Goal: Information Seeking & Learning: Learn about a topic

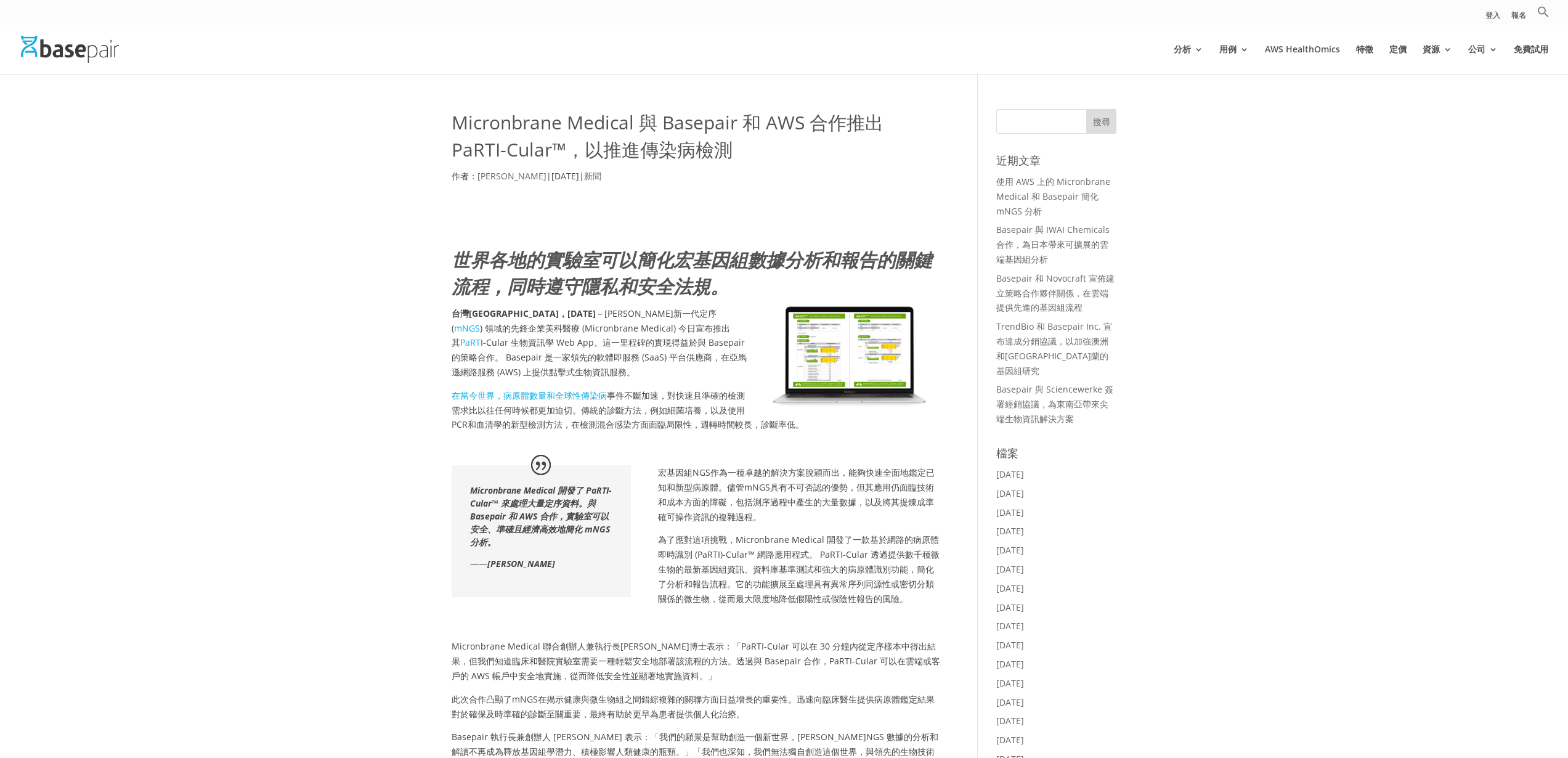
click at [832, 360] on img at bounding box center [849, 356] width 185 height 101
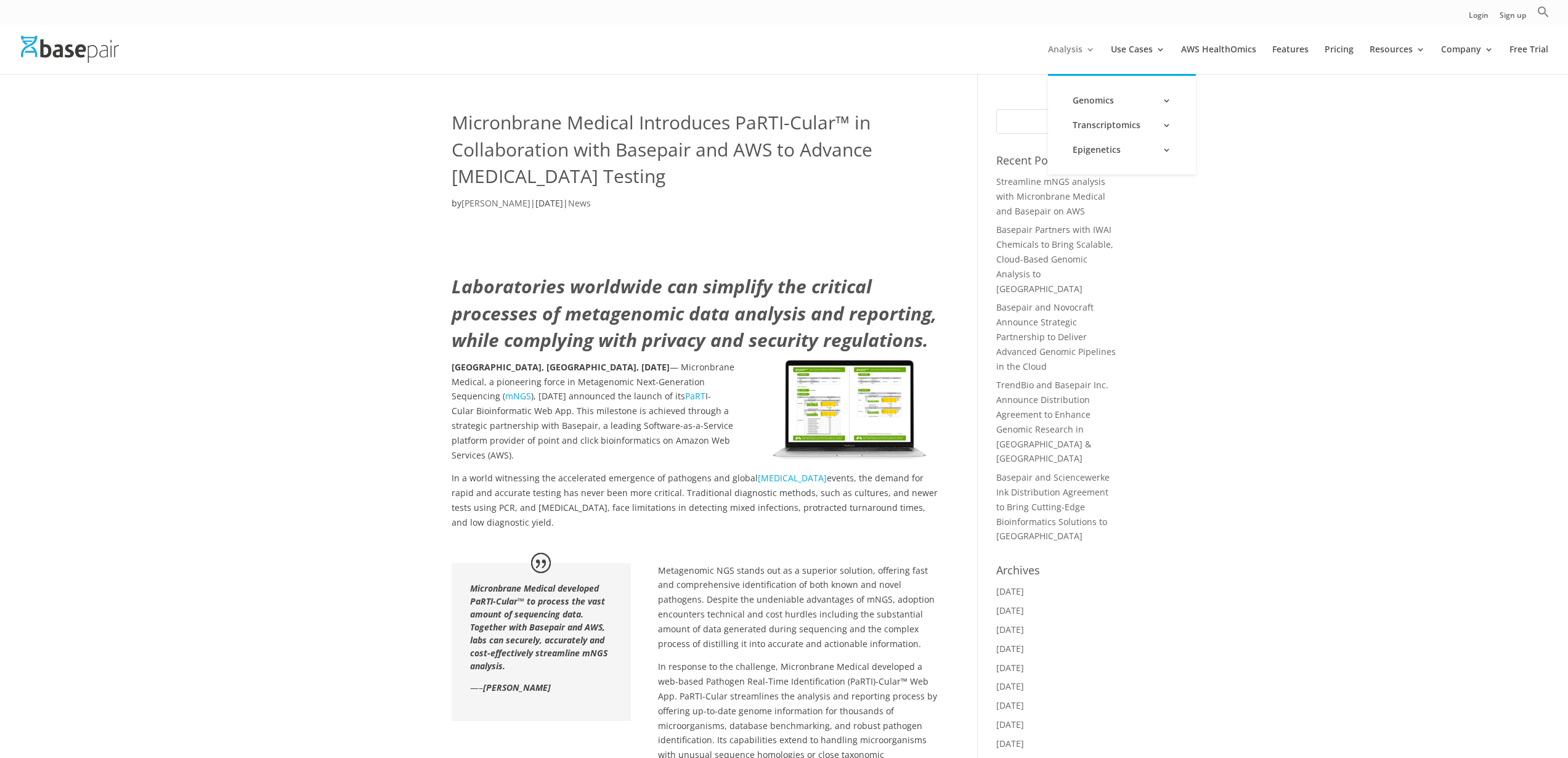
click at [1065, 57] on link "Analysis" at bounding box center [1071, 60] width 47 height 29
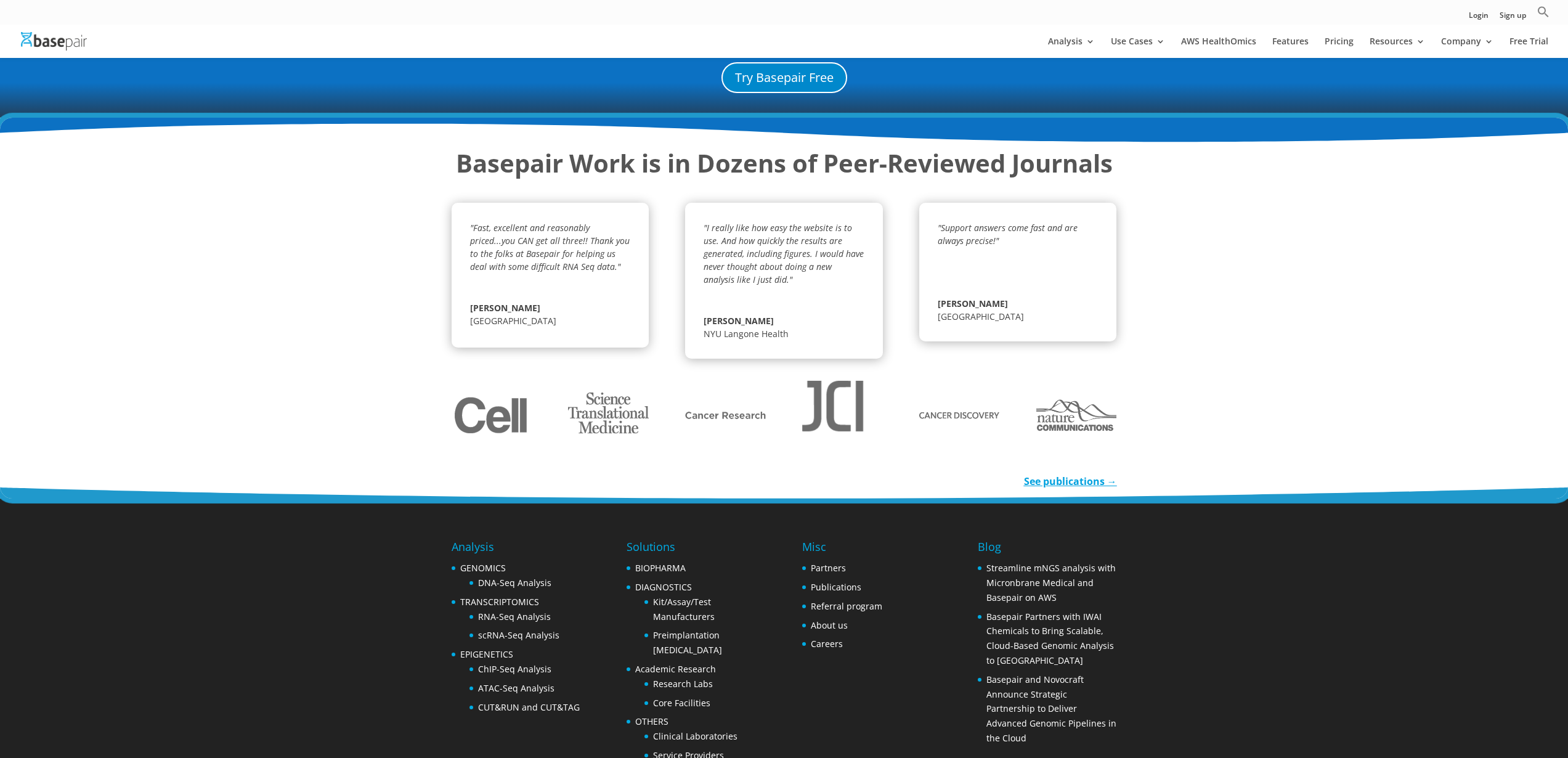
scroll to position [1405, 0]
